Goal: Task Accomplishment & Management: Use online tool/utility

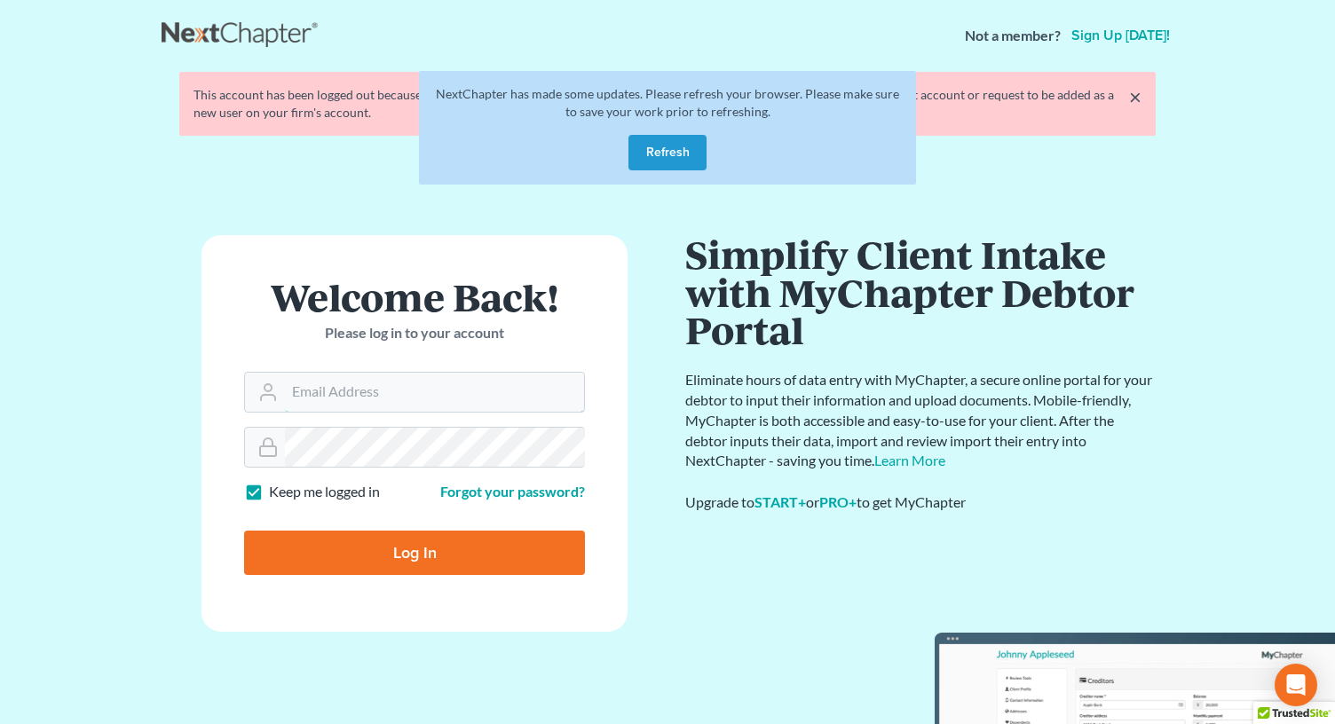
type input "rm@meredithlawfirm.com"
click at [673, 154] on button "Refresh" at bounding box center [667, 152] width 78 height 35
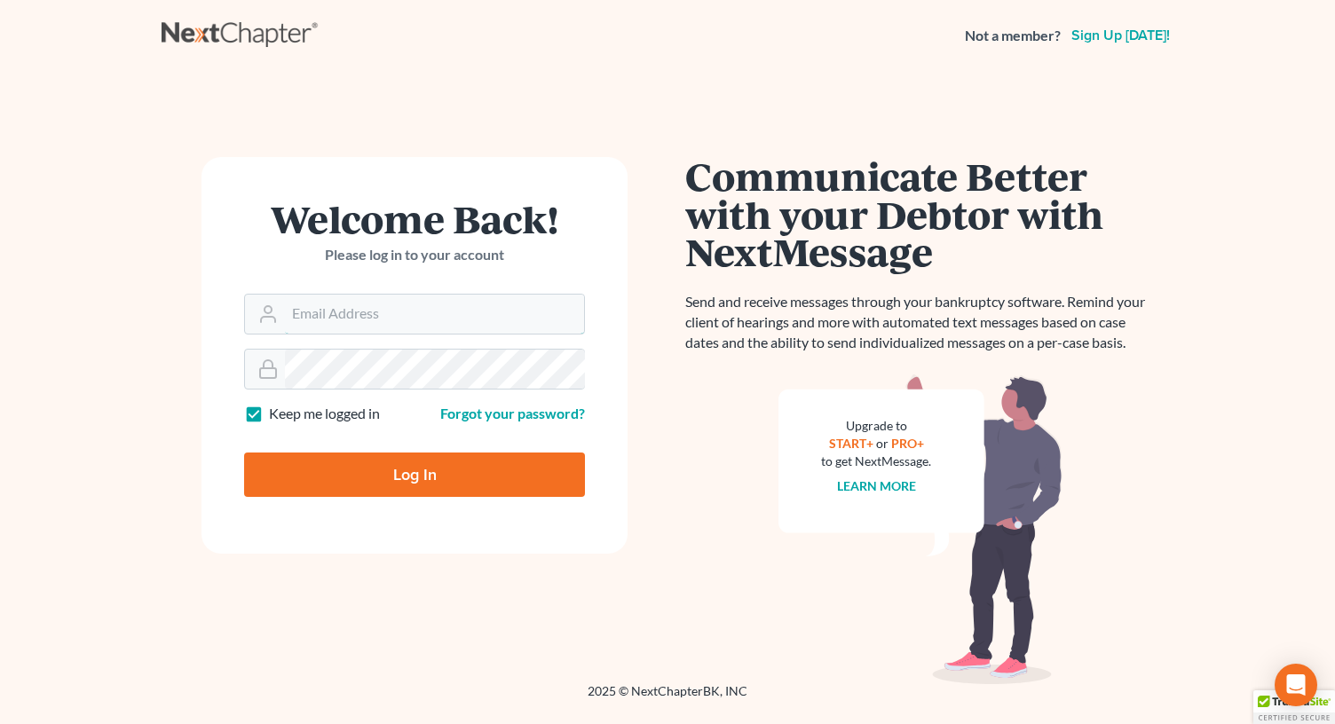
type input "rm@meredithlawfirm.com"
click at [397, 469] on input "Log In" at bounding box center [414, 475] width 341 height 44
type input "Thinking..."
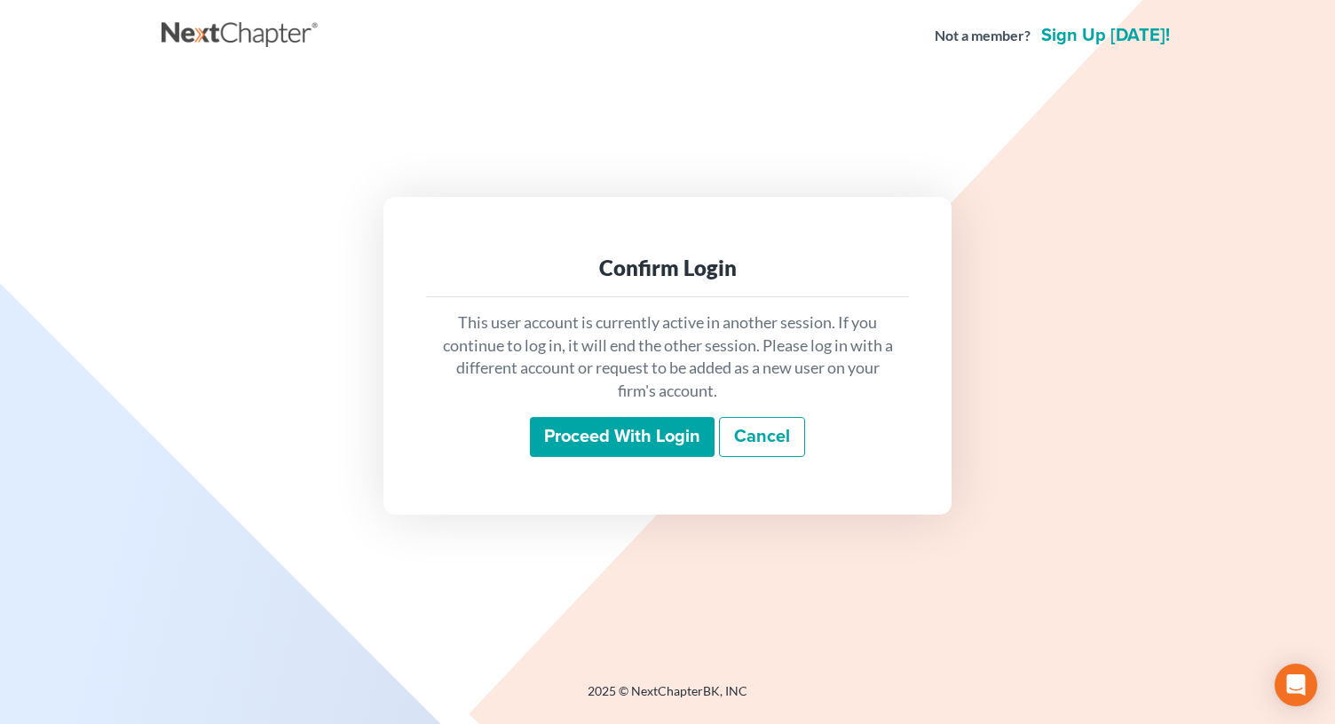
click at [650, 421] on input "Proceed with login" at bounding box center [622, 437] width 185 height 41
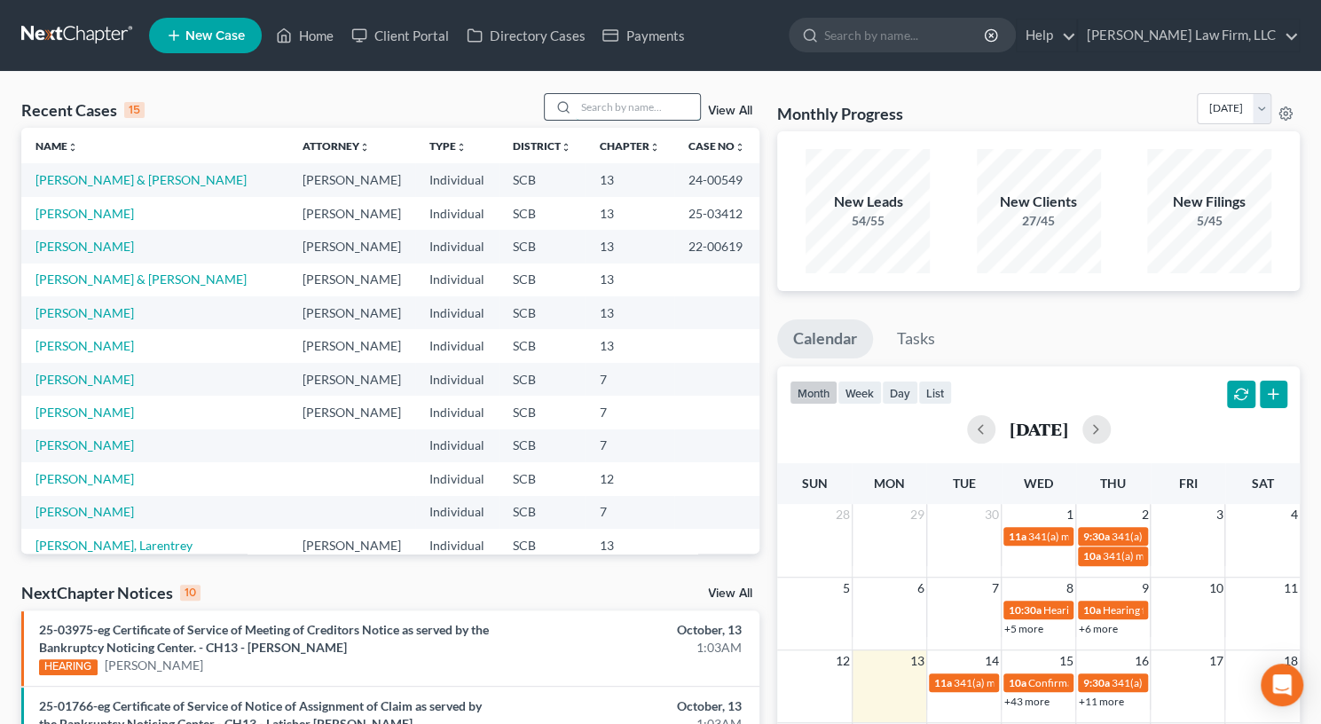
click at [597, 119] on input "search" at bounding box center [638, 107] width 124 height 26
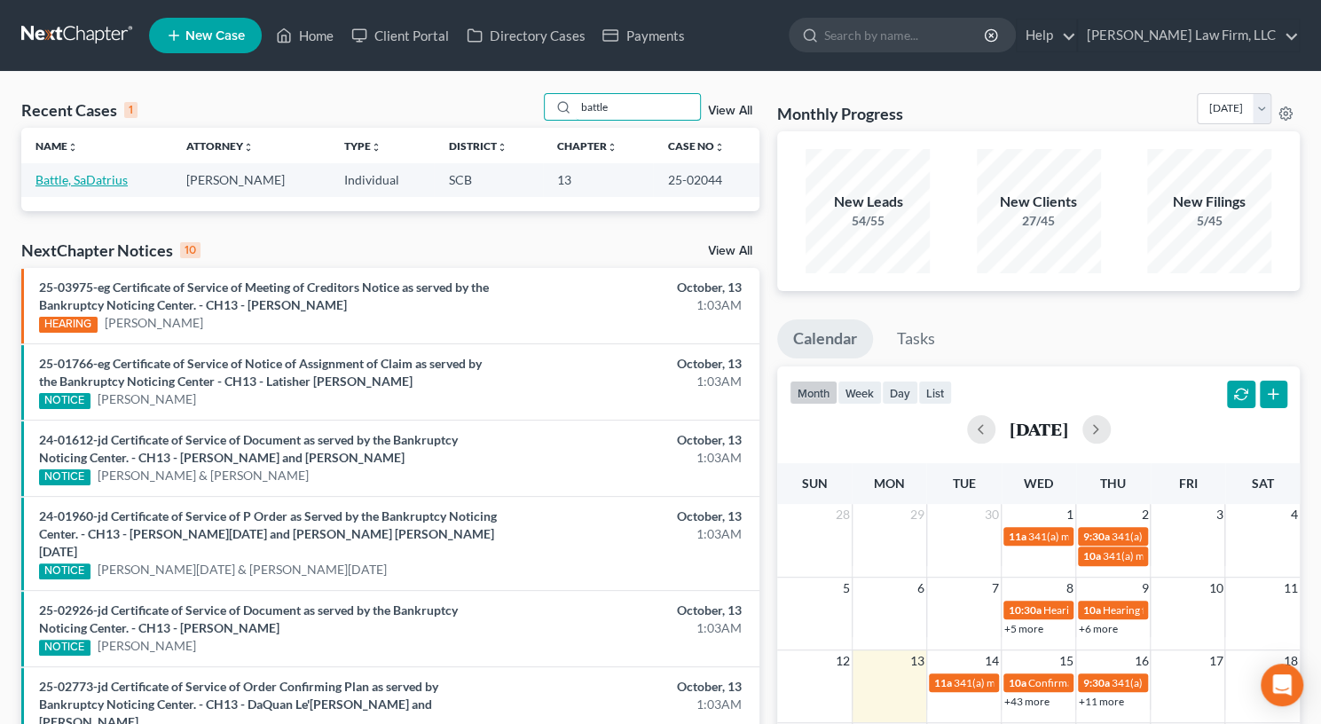
type input "battle"
click at [98, 183] on link "Battle, SaDatrius" at bounding box center [81, 179] width 92 height 15
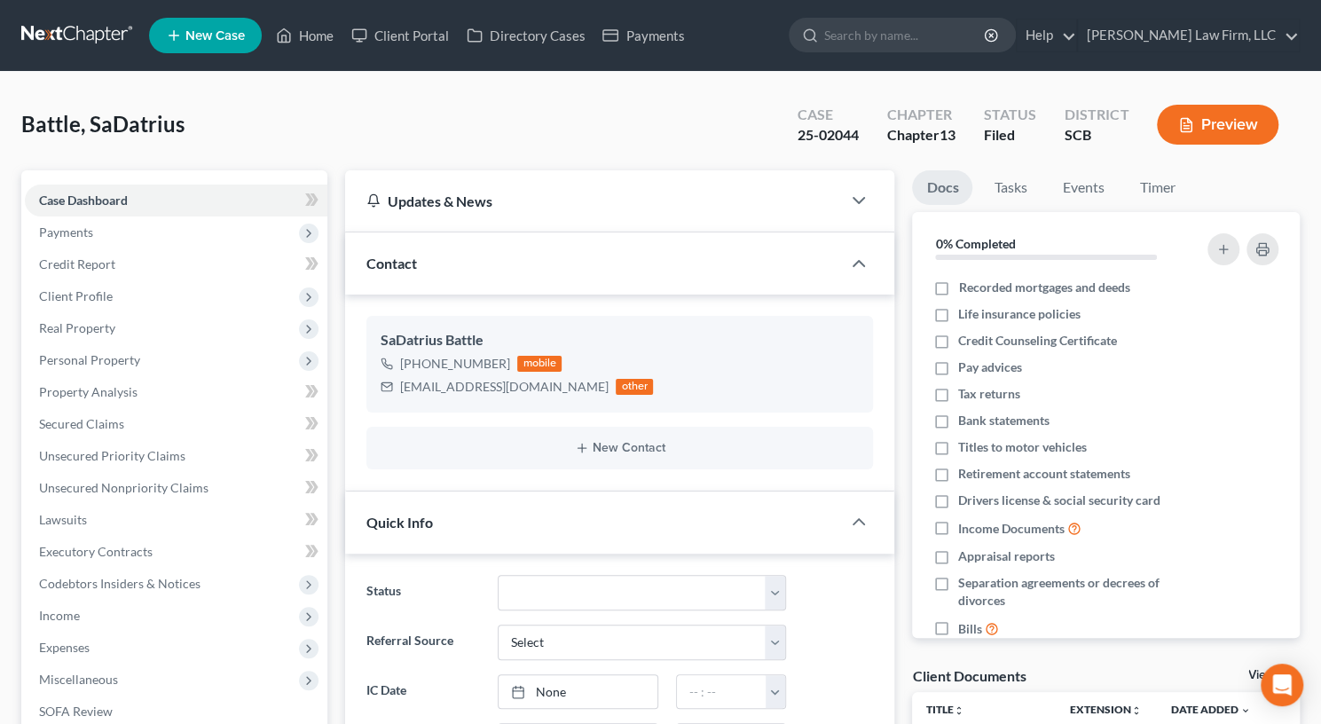
select select "0"
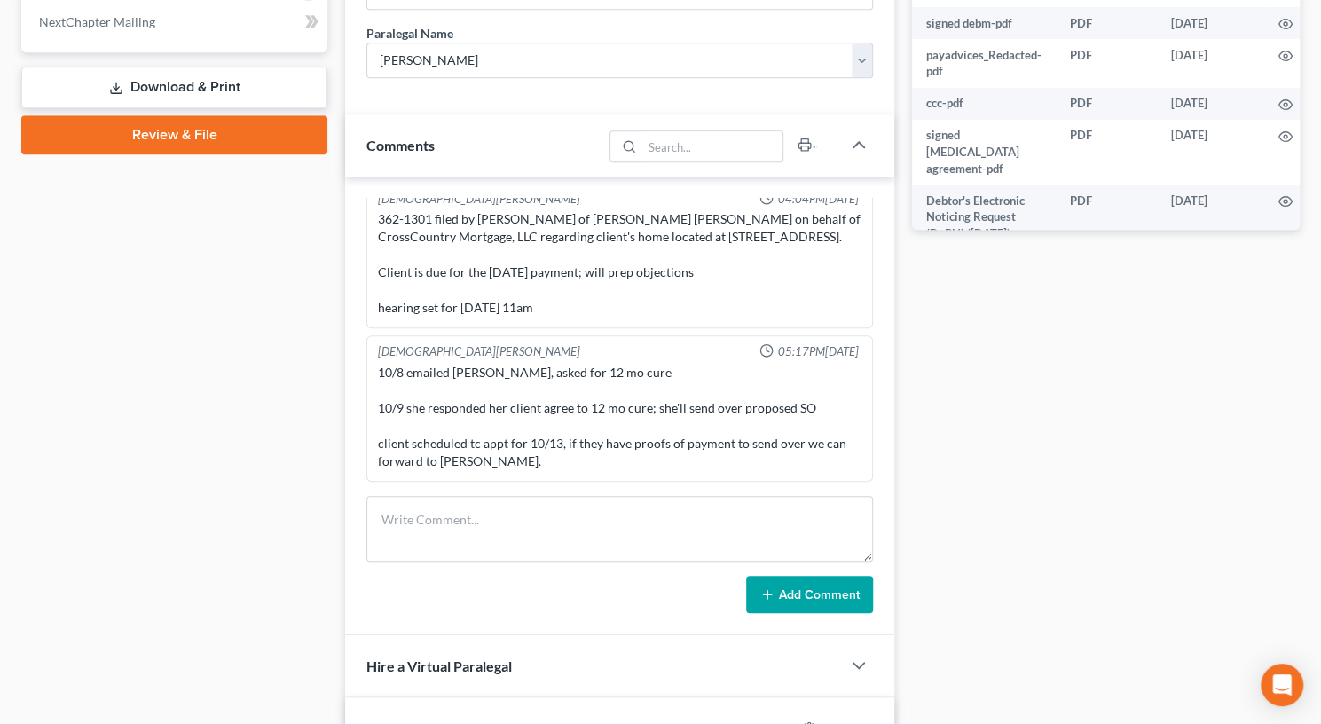
scroll to position [821, 0]
